Goal: Information Seeking & Learning: Check status

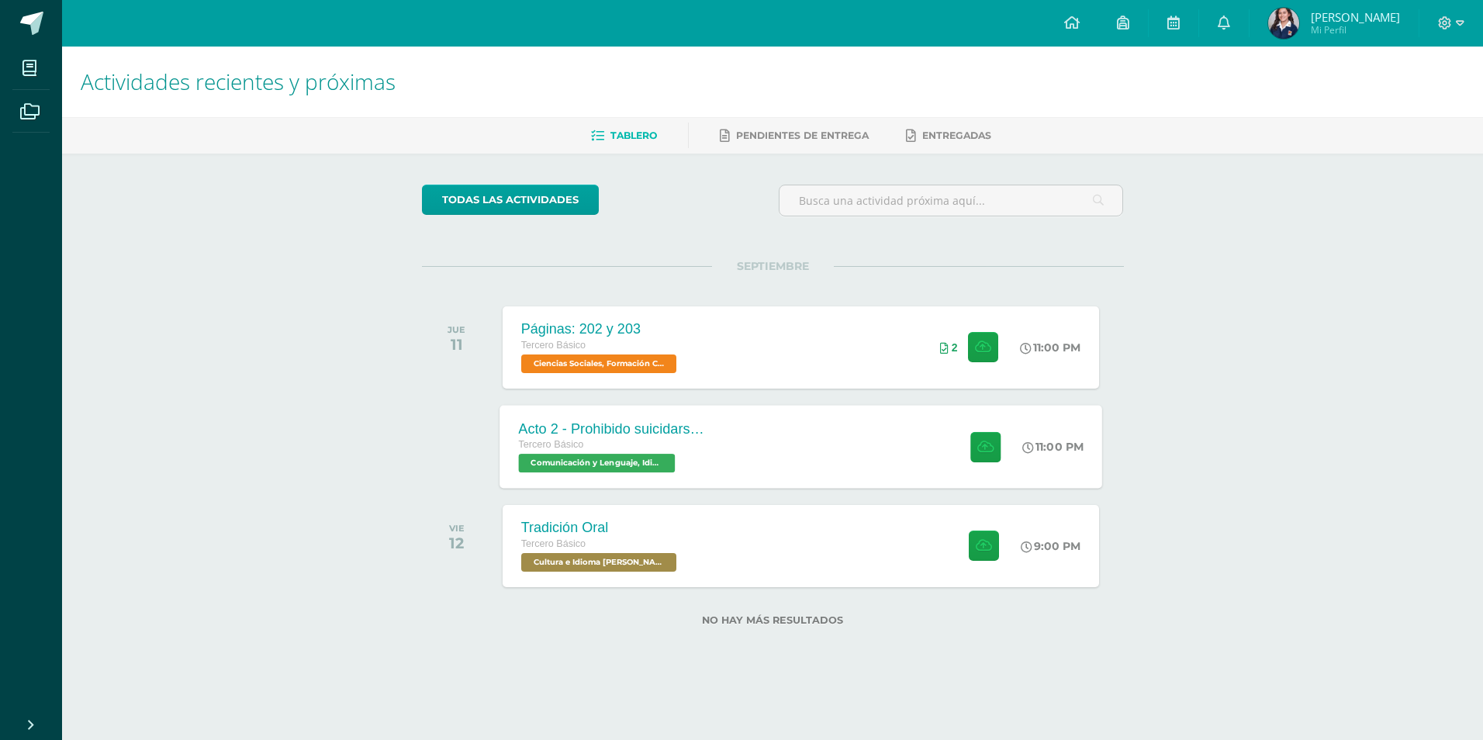
click at [776, 434] on div "Acto 2 - Prohibido suicidarse en primavera Tercero Básico Comunicación y Lengua…" at bounding box center [800, 446] width 603 height 83
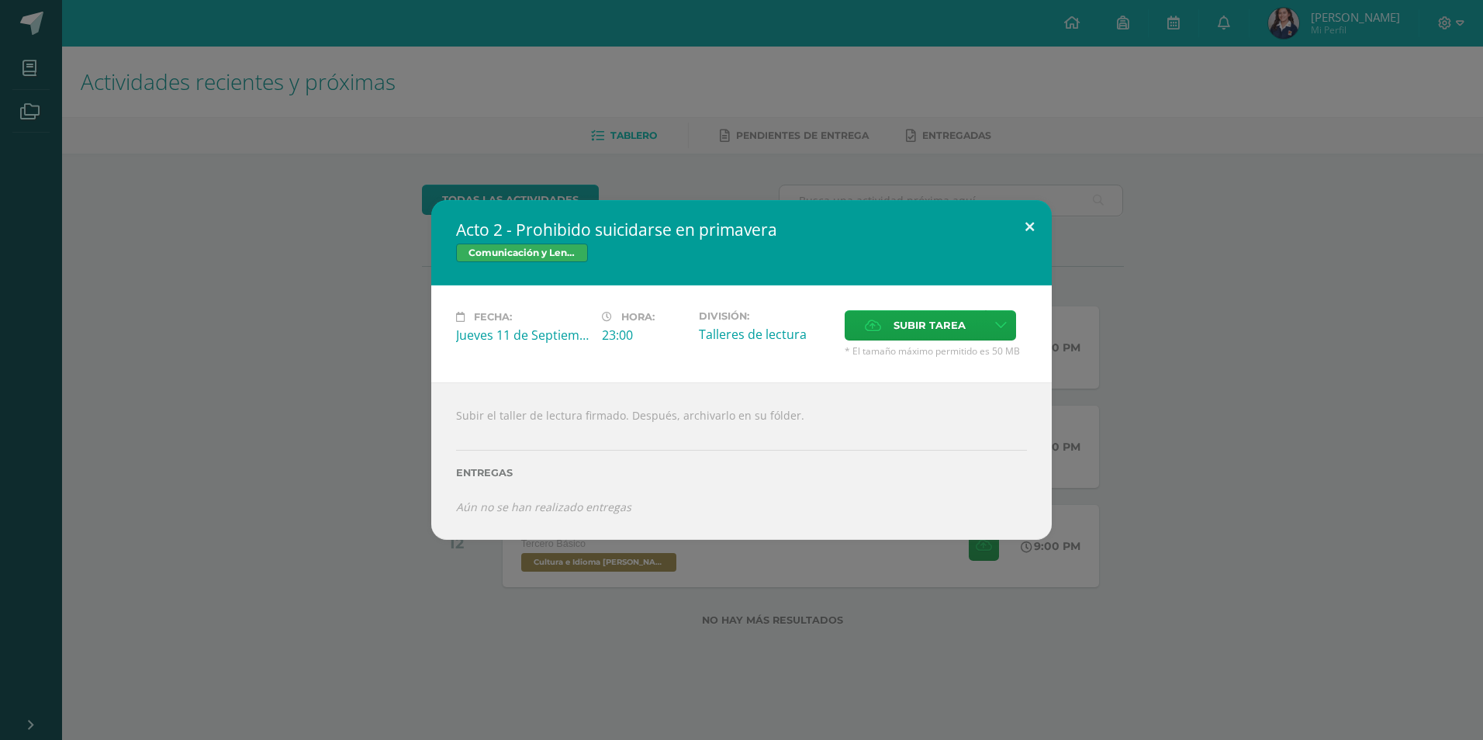
click at [1028, 230] on button at bounding box center [1029, 226] width 44 height 53
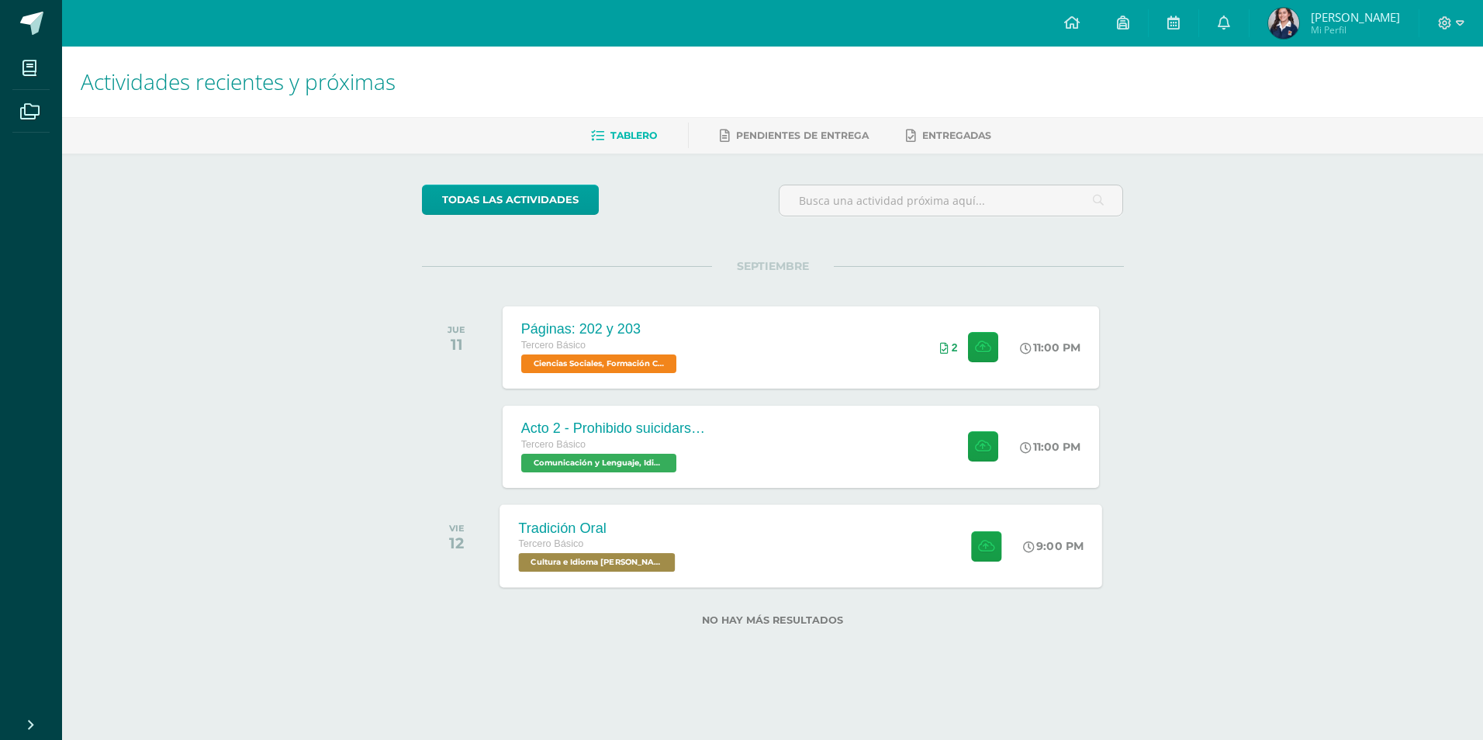
click at [734, 527] on div "Tradición Oral Tercero Básico Cultura e Idioma Maya Garífuna o Xinca 'B' 9:00 P…" at bounding box center [800, 545] width 603 height 83
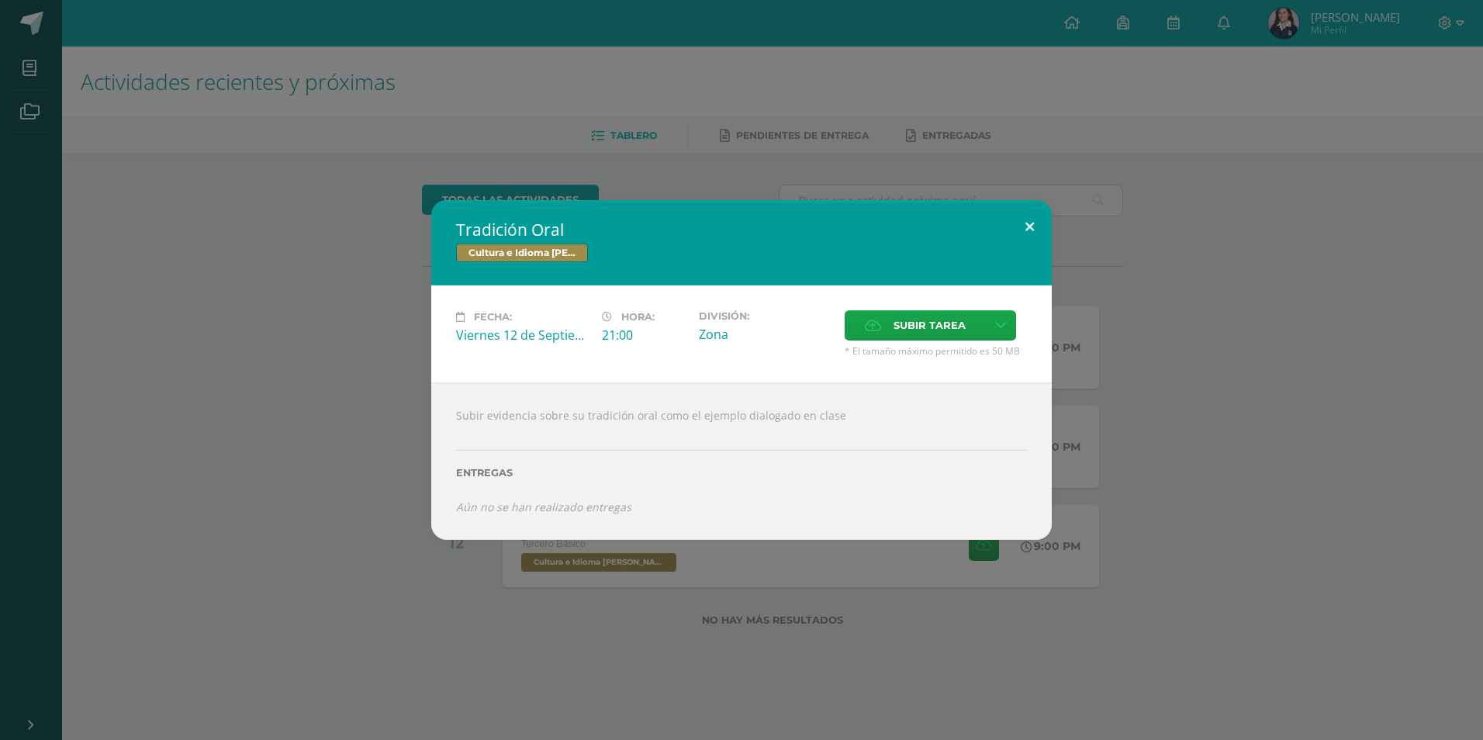
click at [1028, 230] on button at bounding box center [1029, 226] width 44 height 53
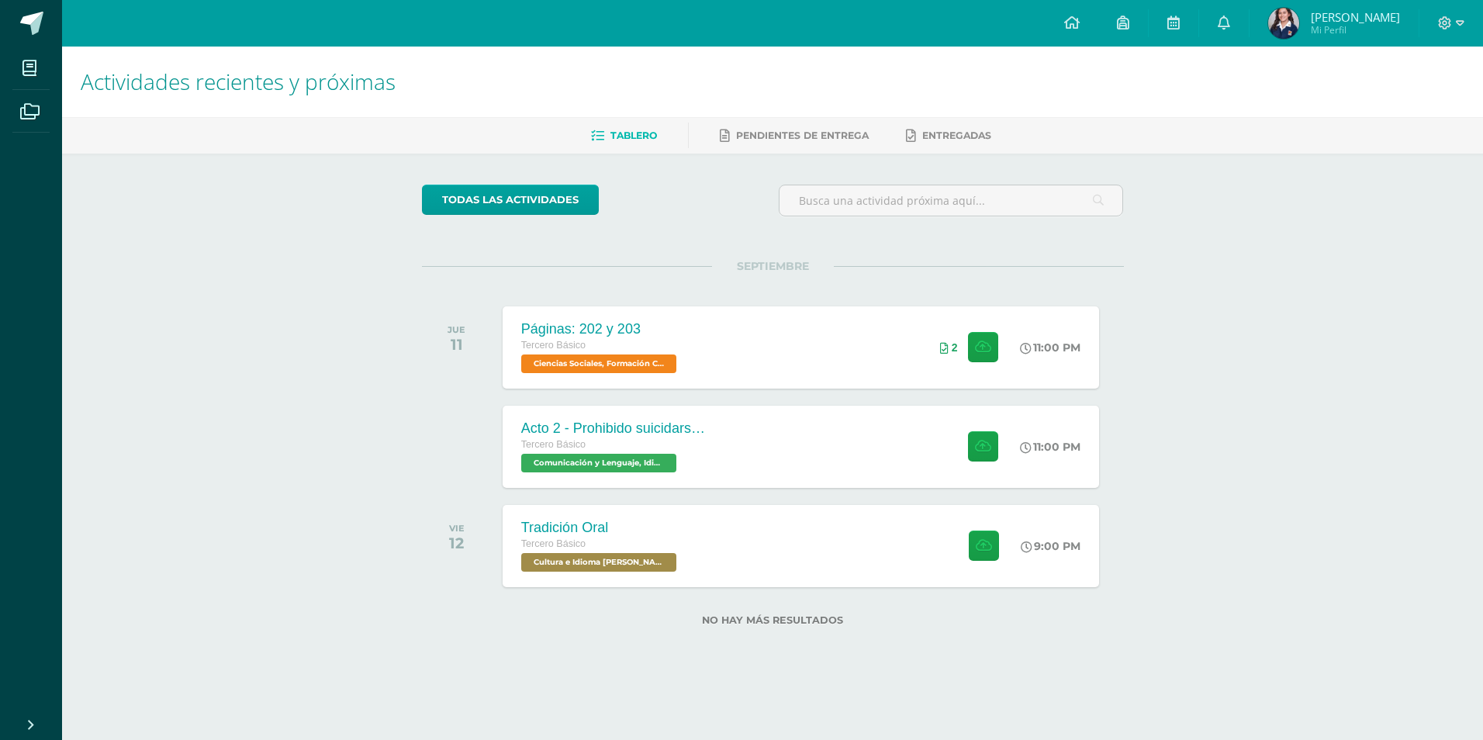
click at [1291, 22] on img at bounding box center [1283, 23] width 31 height 31
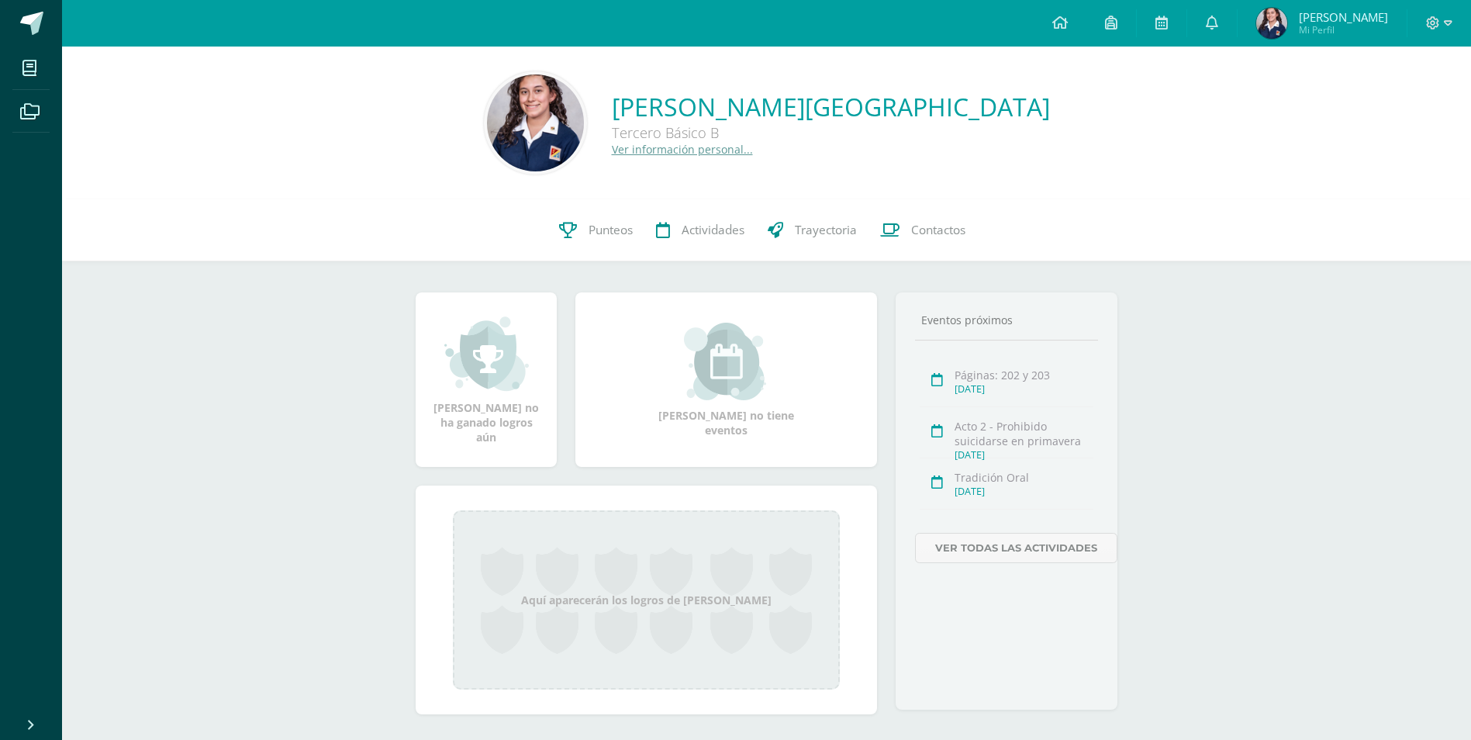
click at [1326, 16] on span "[PERSON_NAME]" at bounding box center [1343, 17] width 89 height 16
click at [559, 225] on icon at bounding box center [568, 230] width 18 height 16
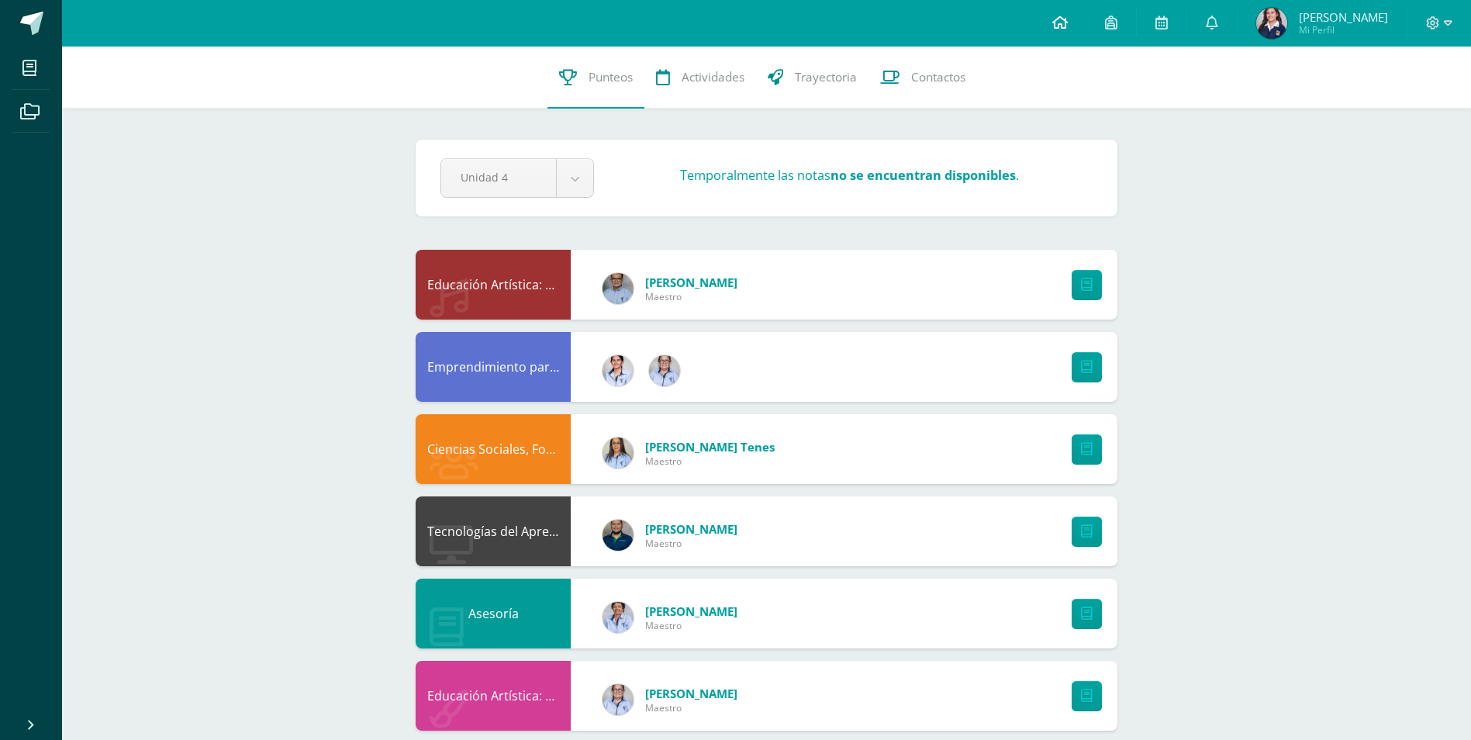
click at [1072, 34] on link at bounding box center [1060, 23] width 53 height 47
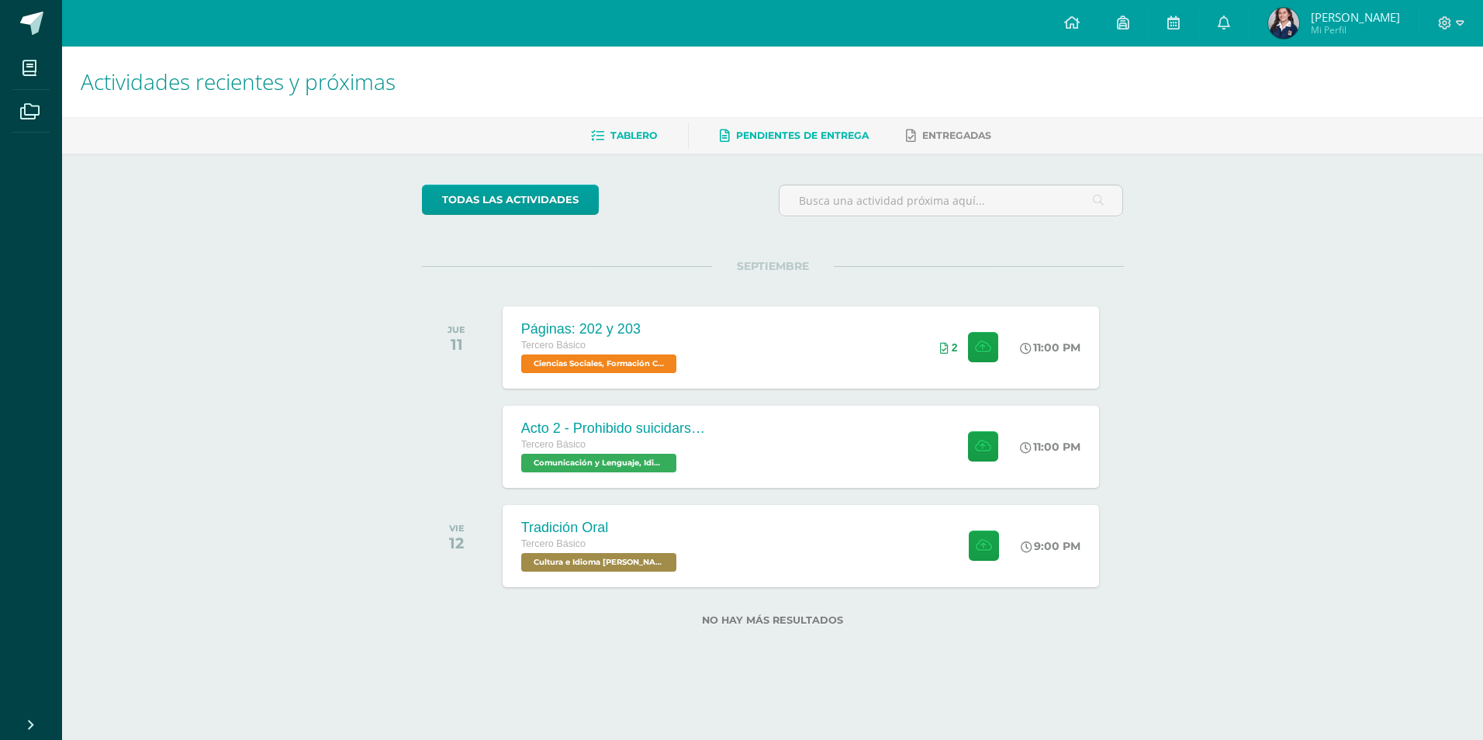
click at [839, 142] on link "Pendientes de entrega" at bounding box center [794, 135] width 149 height 25
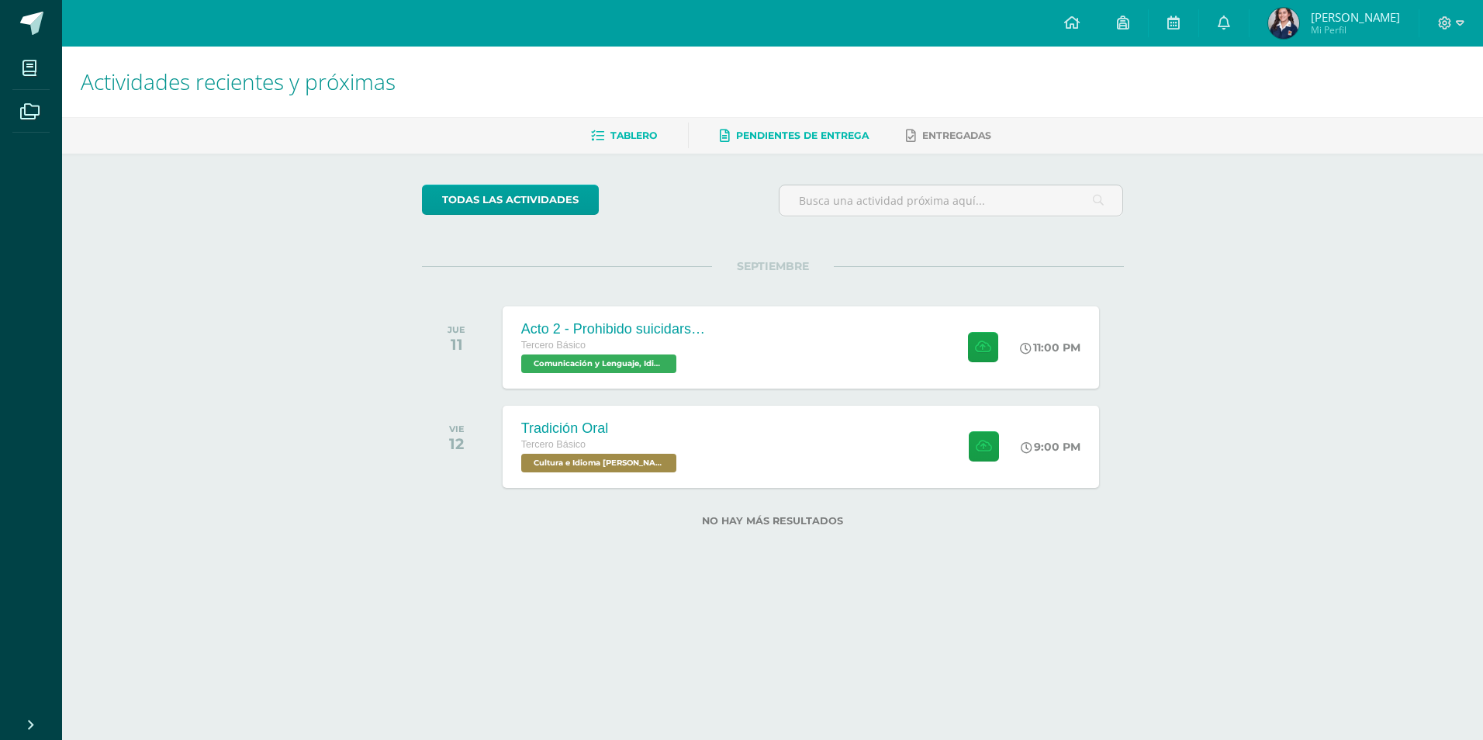
click at [617, 140] on span "Tablero" at bounding box center [633, 136] width 47 height 12
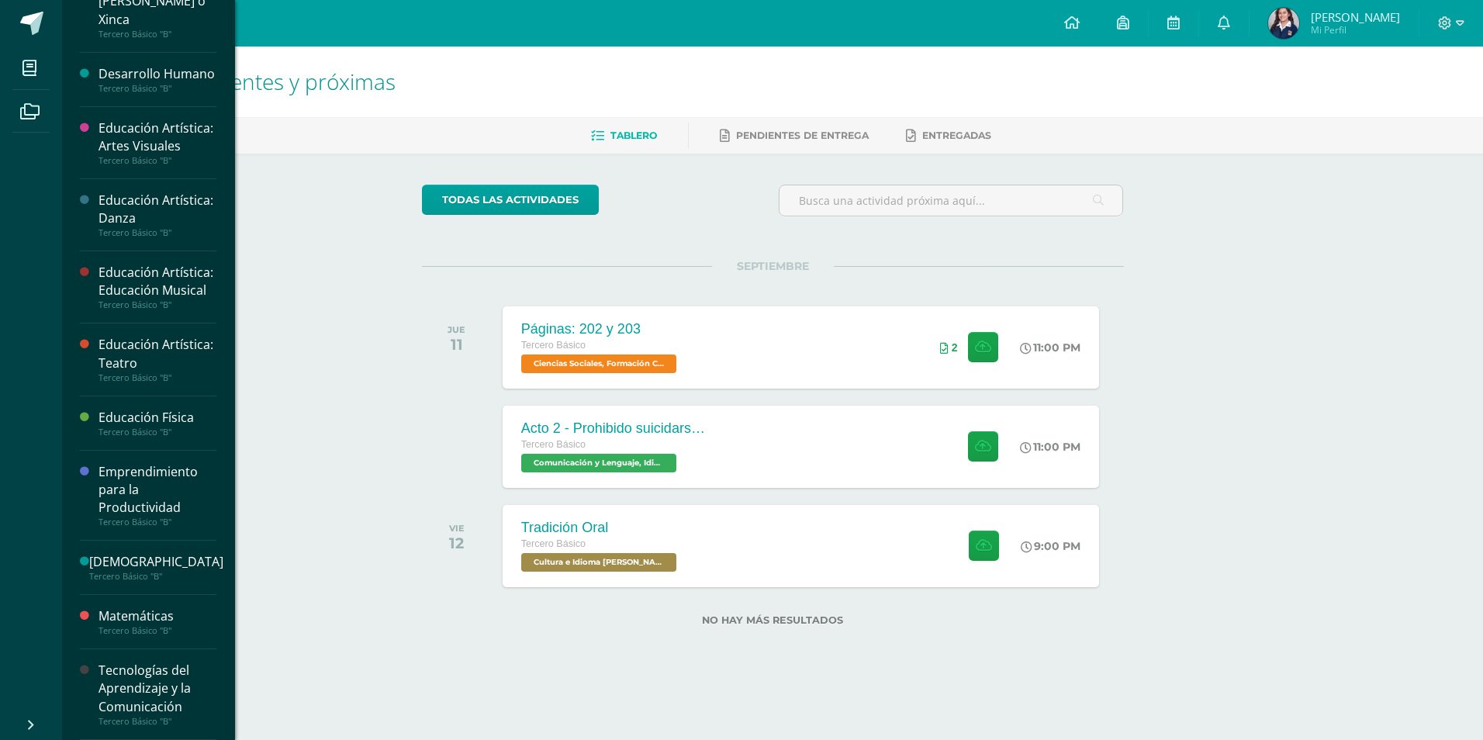
scroll to position [489, 0]
click at [126, 686] on div "Tecnologías del Aprendizaje y la Comunicación" at bounding box center [157, 689] width 118 height 54
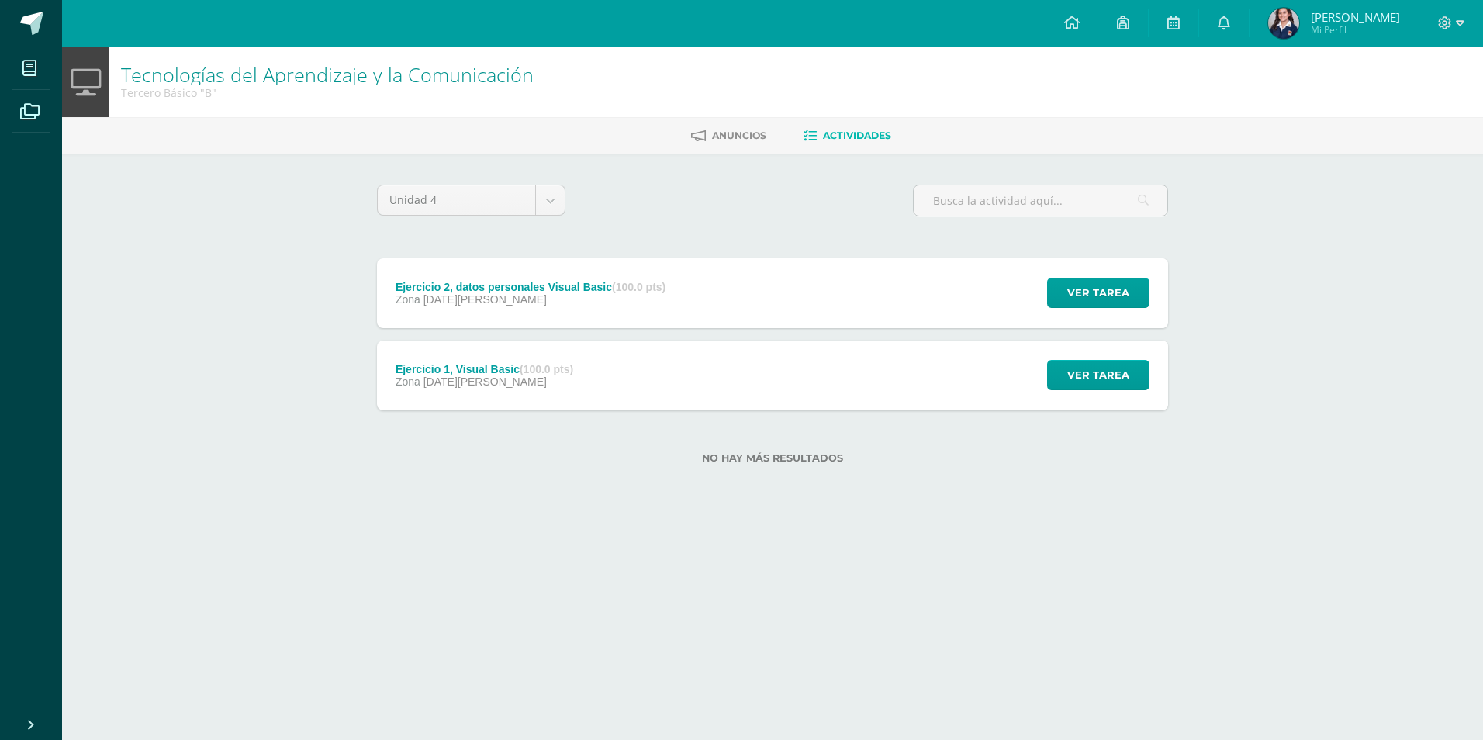
click at [772, 286] on div "Ejercicio 2, datos personales Visual Basic (100.0 pts) Zona 27 de Agosto Ver ta…" at bounding box center [772, 293] width 791 height 70
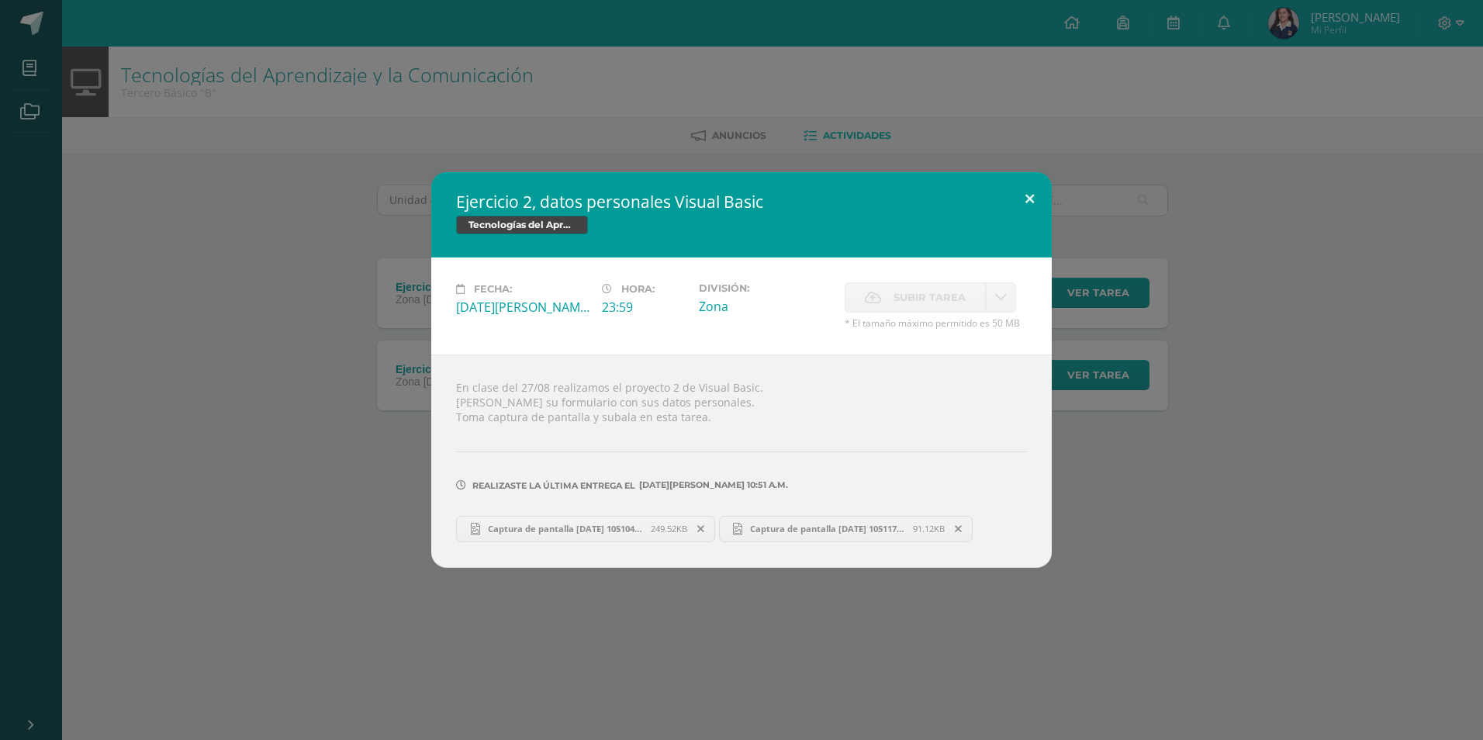
click at [1037, 194] on button at bounding box center [1029, 198] width 44 height 53
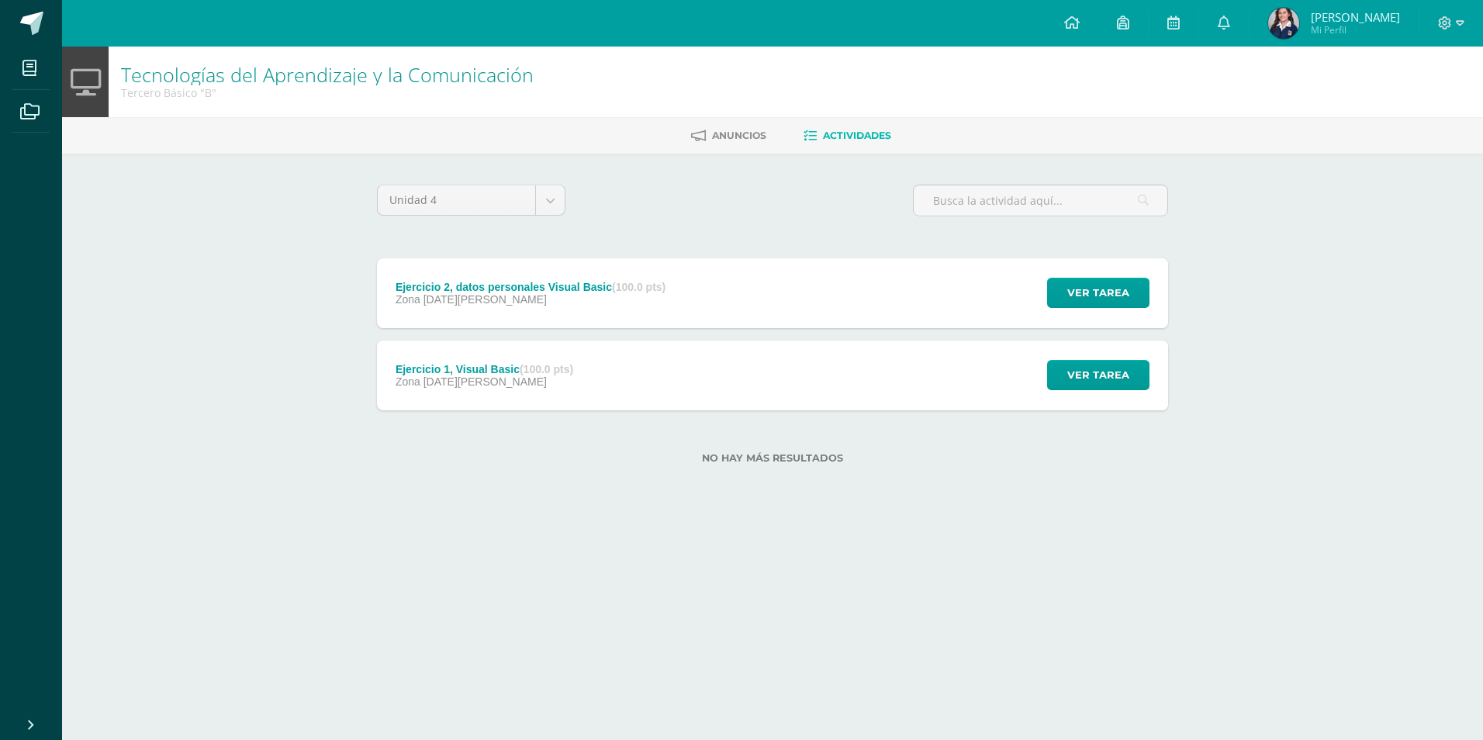
click at [892, 382] on div "Ejercicio 1, Visual Basic (100.0 pts) Zona 27 de Agosto Ver tarea Ejercicio 1, …" at bounding box center [772, 375] width 791 height 70
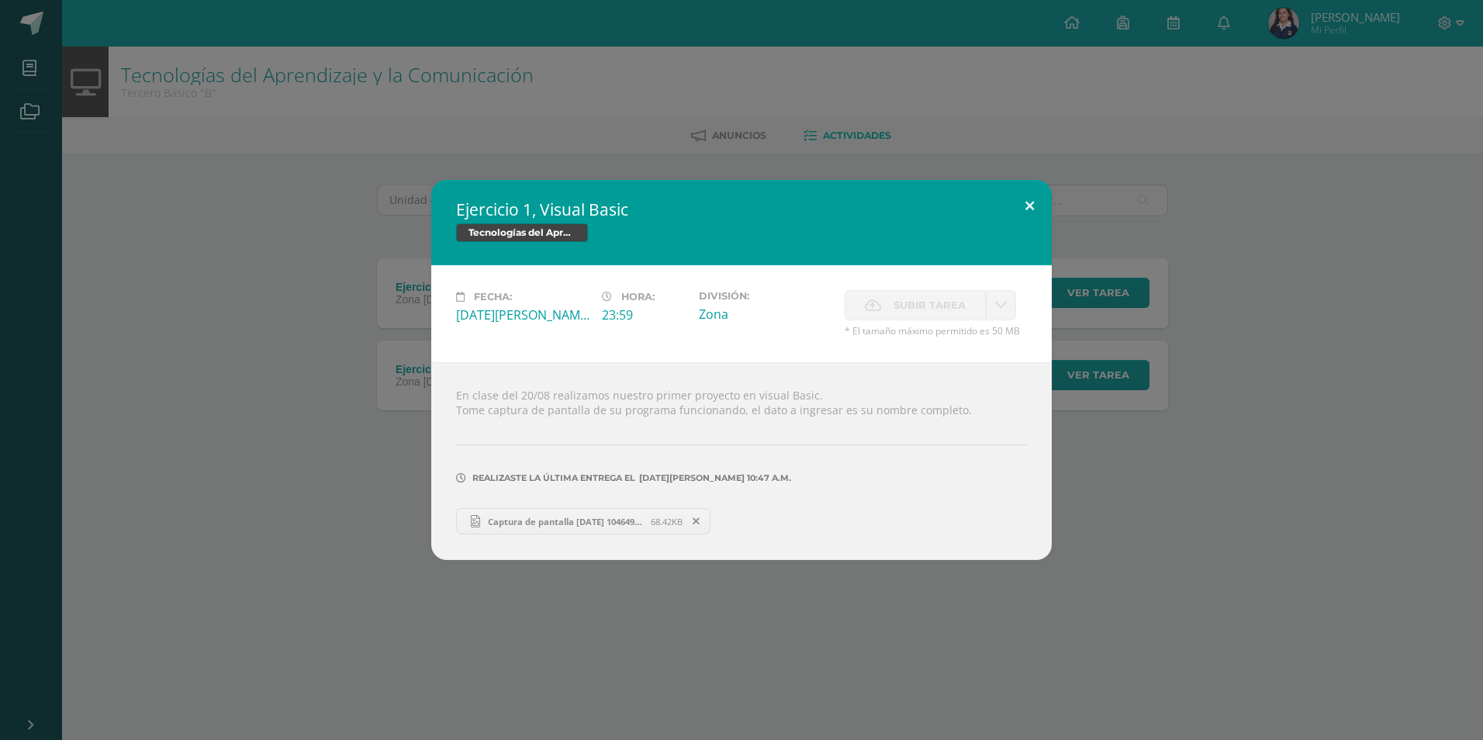
click at [1026, 209] on button at bounding box center [1029, 206] width 44 height 53
